Goal: Information Seeking & Learning: Learn about a topic

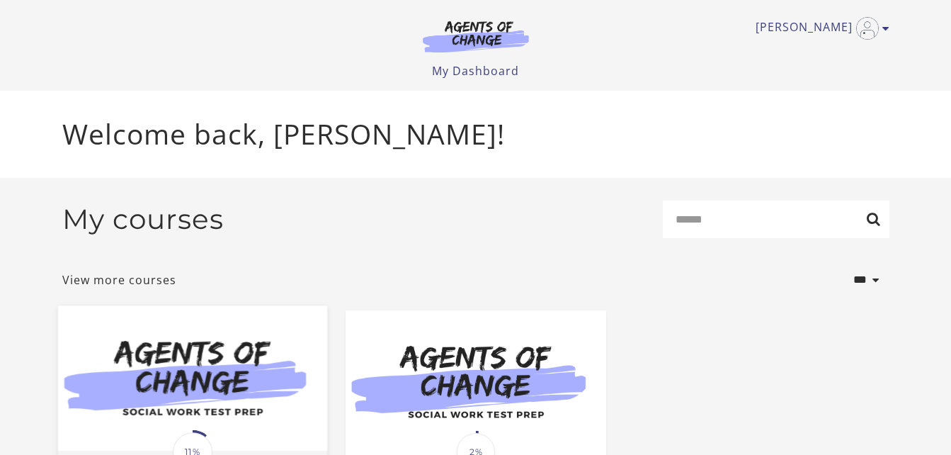
click at [216, 389] on img at bounding box center [191, 377] width 269 height 145
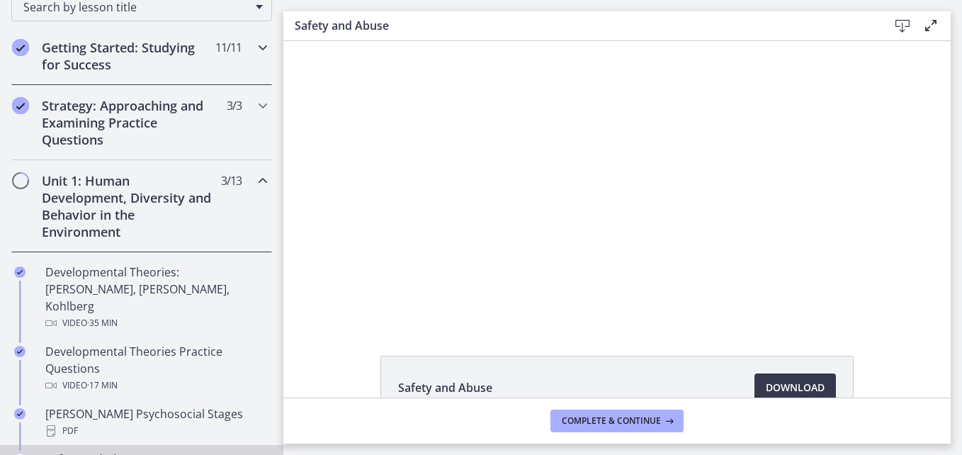
scroll to position [212, 0]
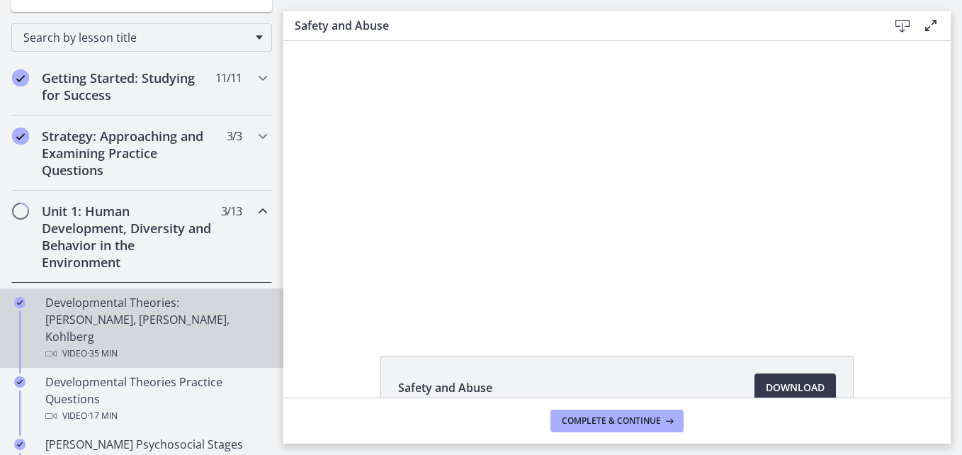
click at [147, 320] on div "Developmental Theories: [PERSON_NAME], [PERSON_NAME], Kohlberg Video · 35 min" at bounding box center [155, 328] width 221 height 68
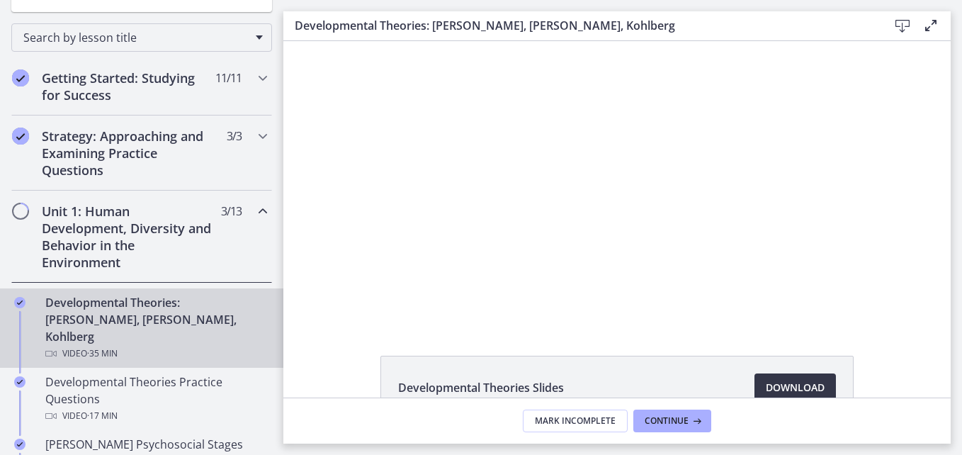
click at [781, 387] on span "Download Opens in a new window" at bounding box center [795, 387] width 59 height 17
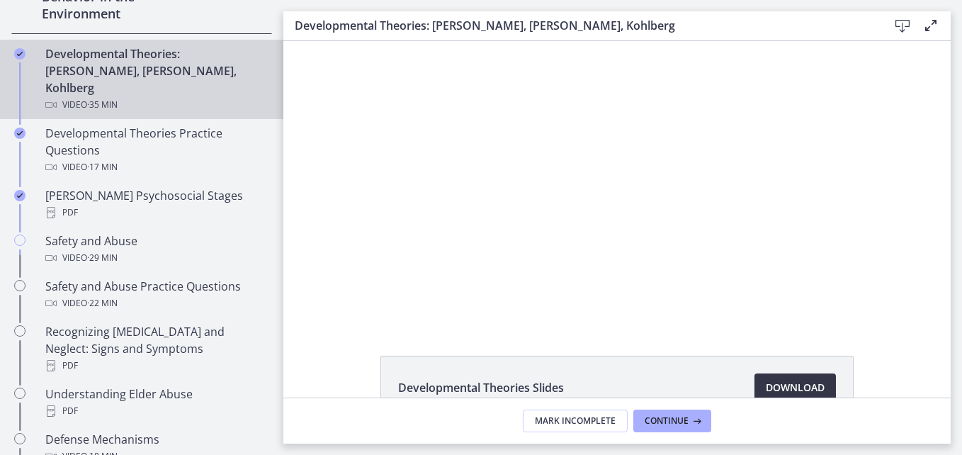
scroll to position [496, 0]
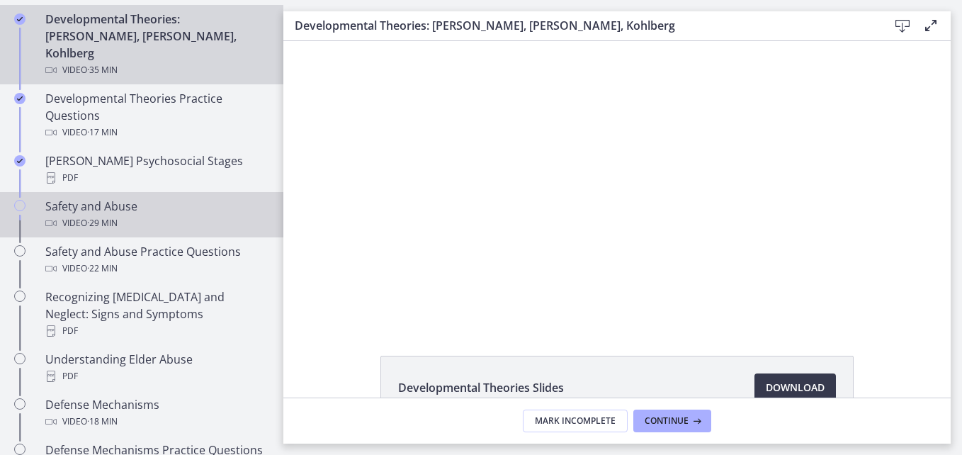
click at [69, 198] on div "Safety and Abuse Video · 29 min" at bounding box center [155, 215] width 221 height 34
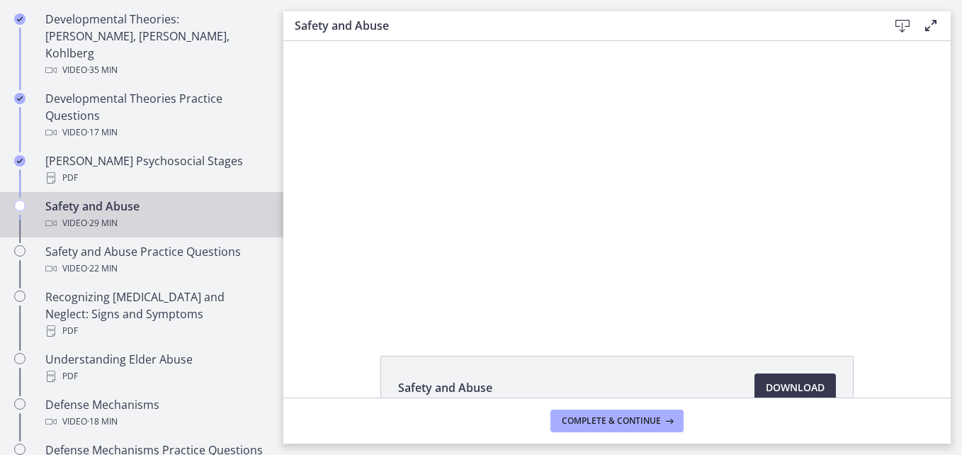
click at [69, 215] on div "Video · 29 min" at bounding box center [155, 223] width 221 height 17
click at [785, 383] on span "Download Opens in a new window" at bounding box center [795, 387] width 59 height 17
click at [557, 218] on div at bounding box center [616, 182] width 501 height 282
